Goal: Task Accomplishment & Management: Manage account settings

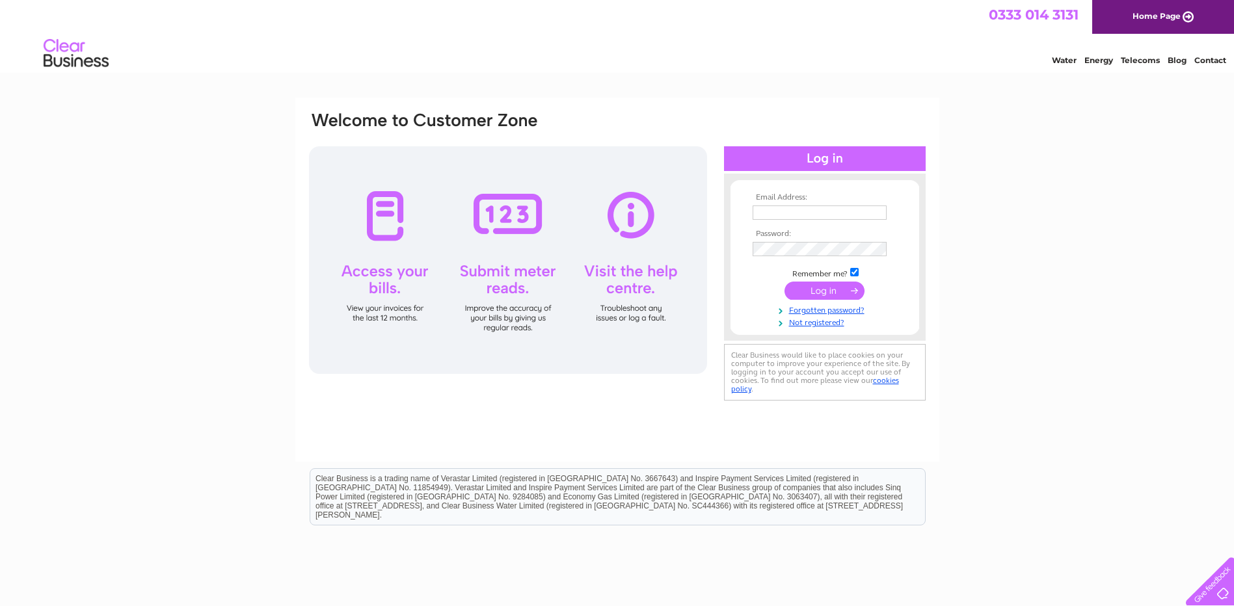
type input "[EMAIL_ADDRESS][DOMAIN_NAME]"
click at [830, 285] on input "submit" at bounding box center [825, 291] width 80 height 18
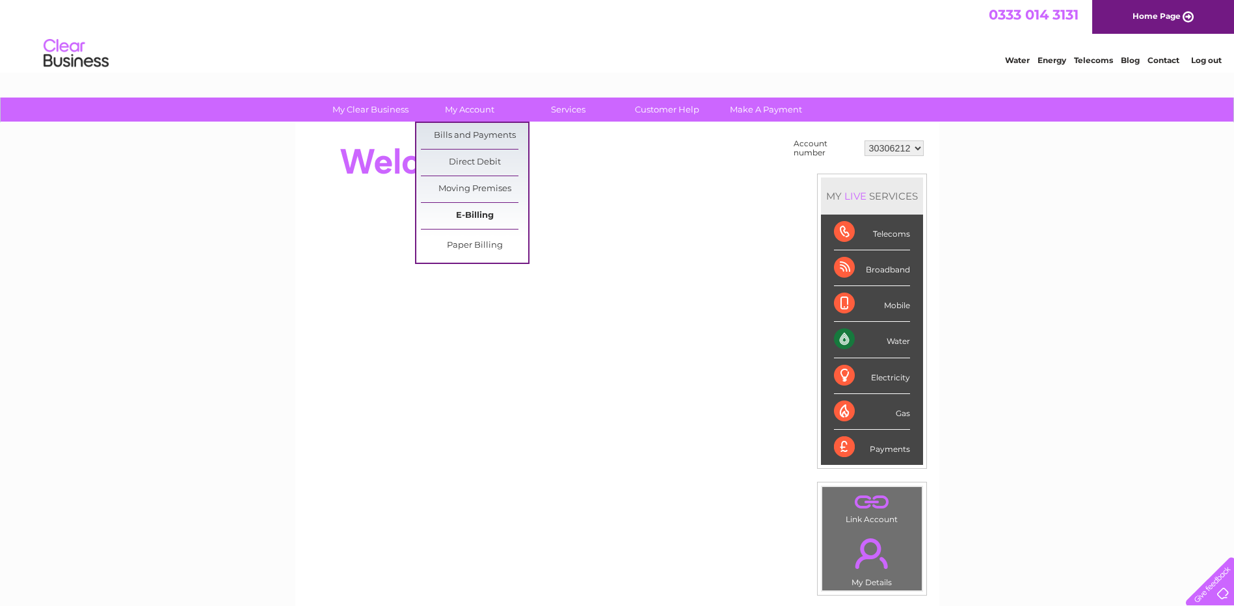
click at [456, 209] on link "E-Billing" at bounding box center [474, 216] width 107 height 26
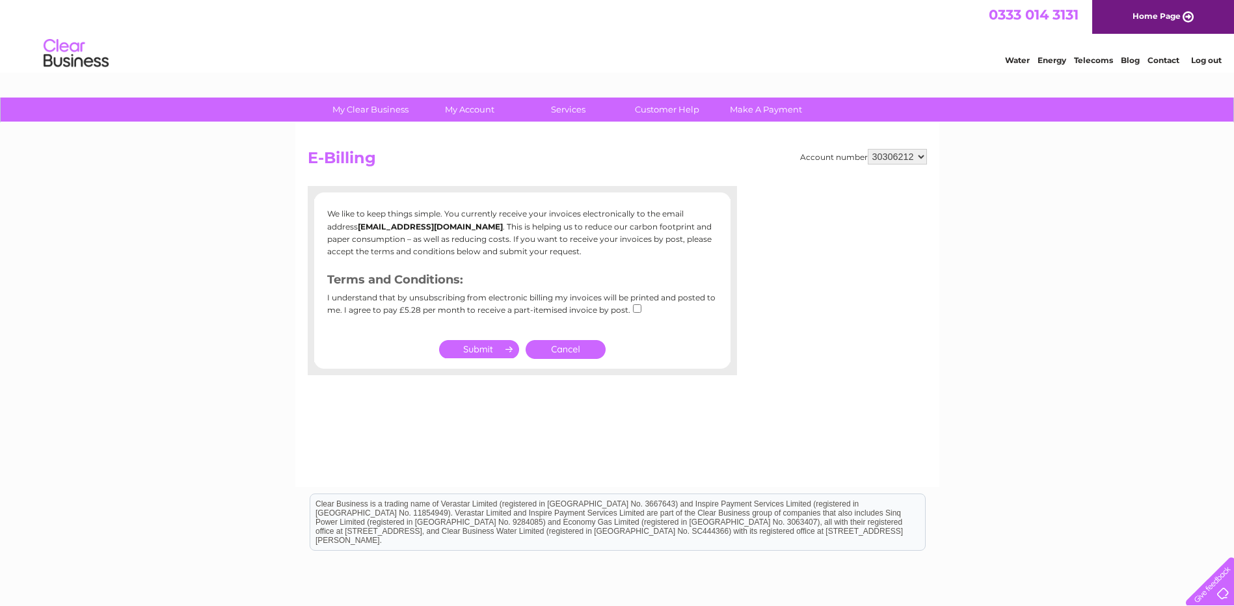
click at [638, 309] on input "checkbox" at bounding box center [637, 309] width 8 height 8
click at [577, 353] on link "Cancel" at bounding box center [566, 349] width 80 height 19
click at [571, 349] on link "Cancel" at bounding box center [566, 349] width 80 height 19
click at [637, 307] on input "checkbox" at bounding box center [637, 309] width 8 height 8
checkbox input "false"
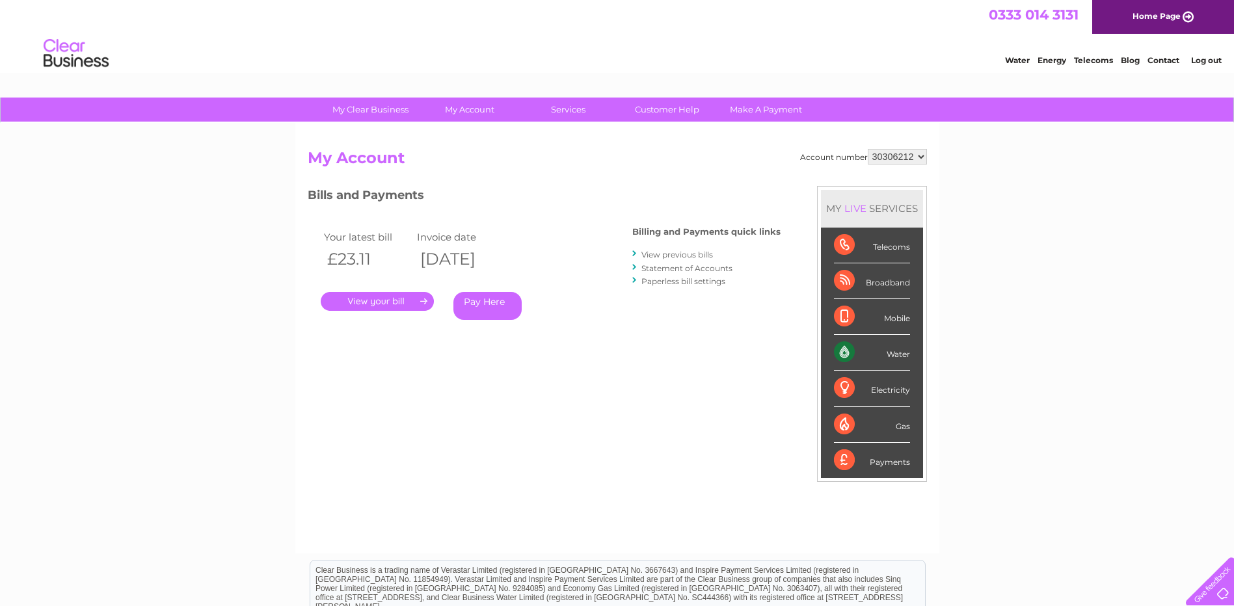
click at [366, 300] on link "." at bounding box center [377, 301] width 113 height 19
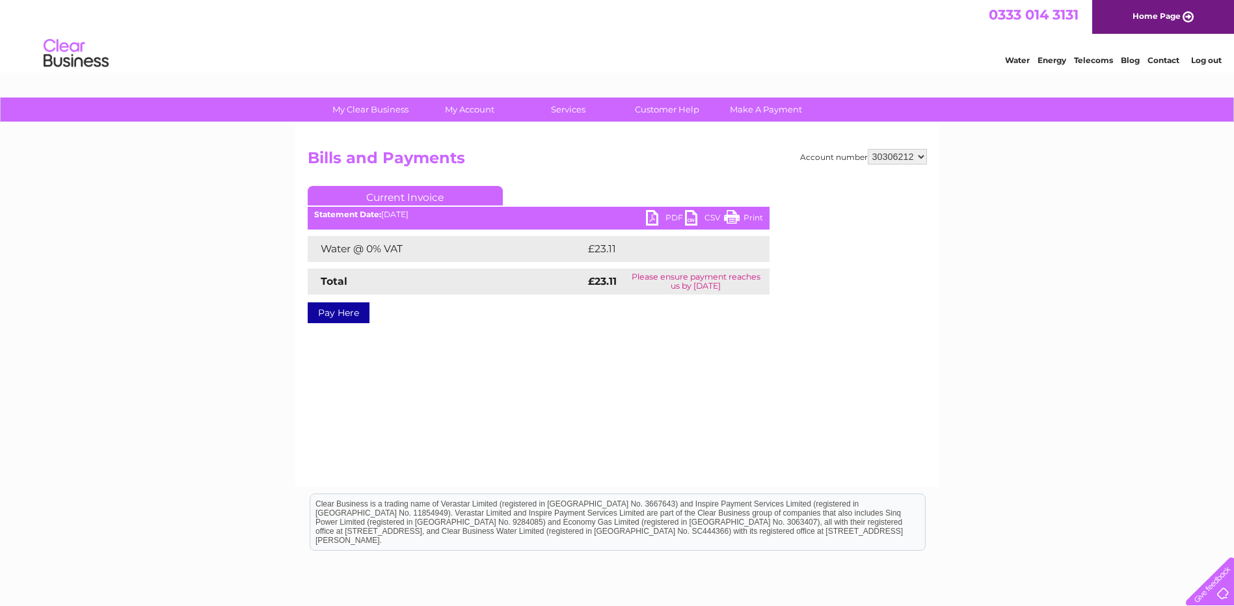
click at [649, 213] on link "PDF" at bounding box center [665, 219] width 39 height 19
